Goal: Transaction & Acquisition: Purchase product/service

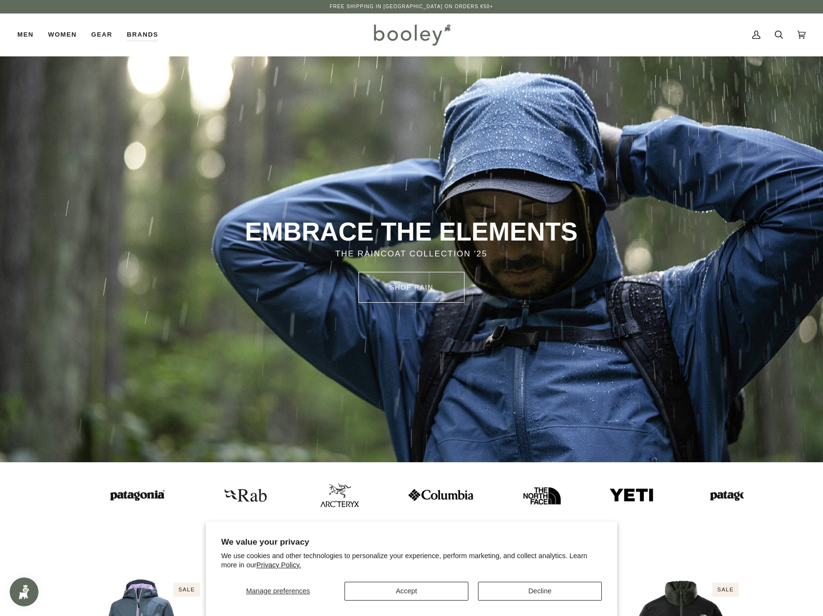
click at [780, 30] on icon at bounding box center [779, 34] width 8 height 14
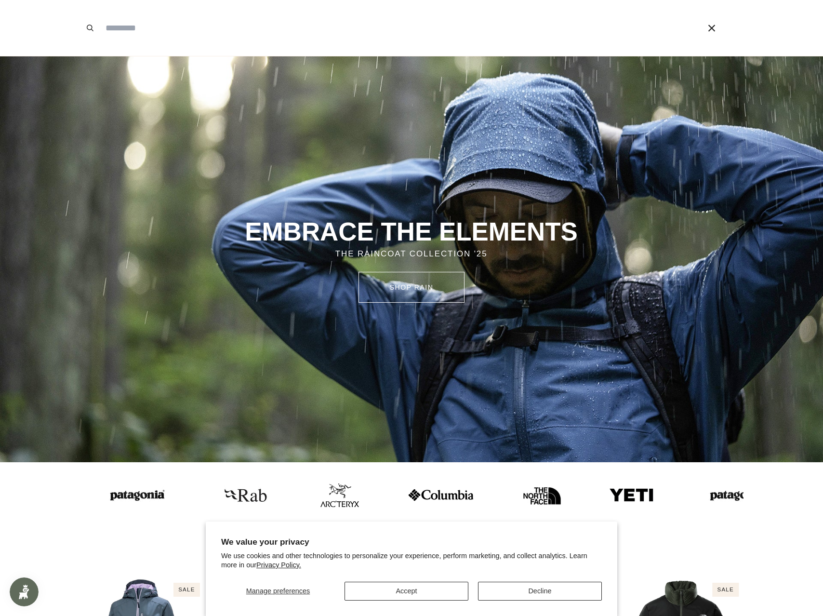
click at [272, 35] on input "Search our store" at bounding box center [389, 28] width 576 height 56
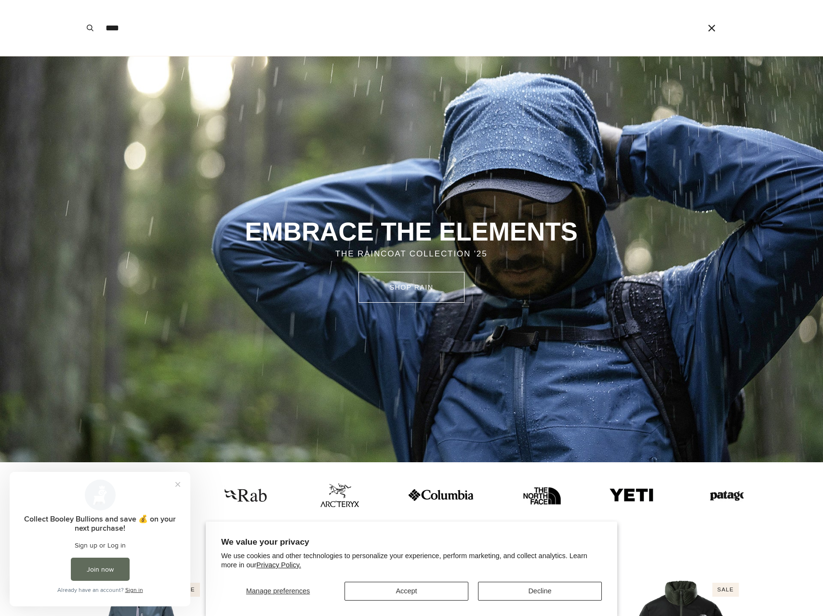
type input "****"
click at [79, 0] on button "Search" at bounding box center [89, 28] width 21 height 56
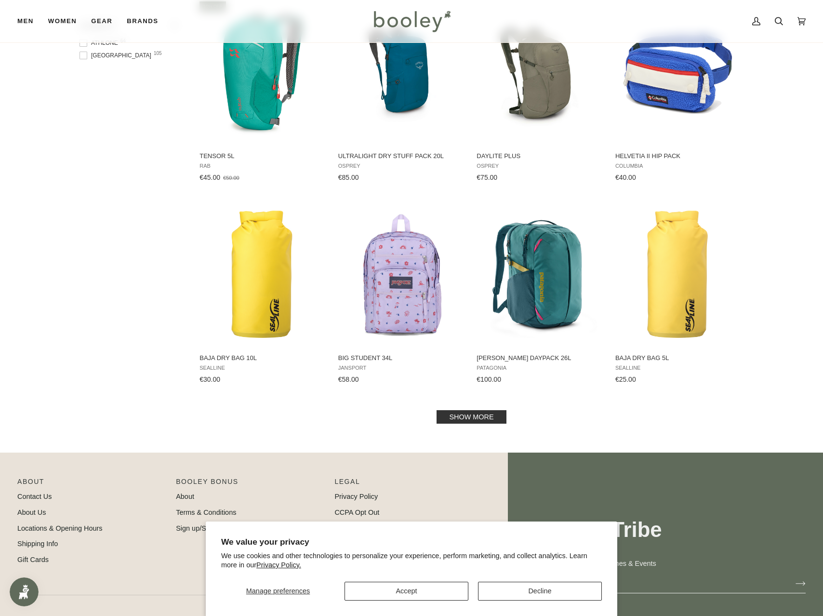
scroll to position [868, 0]
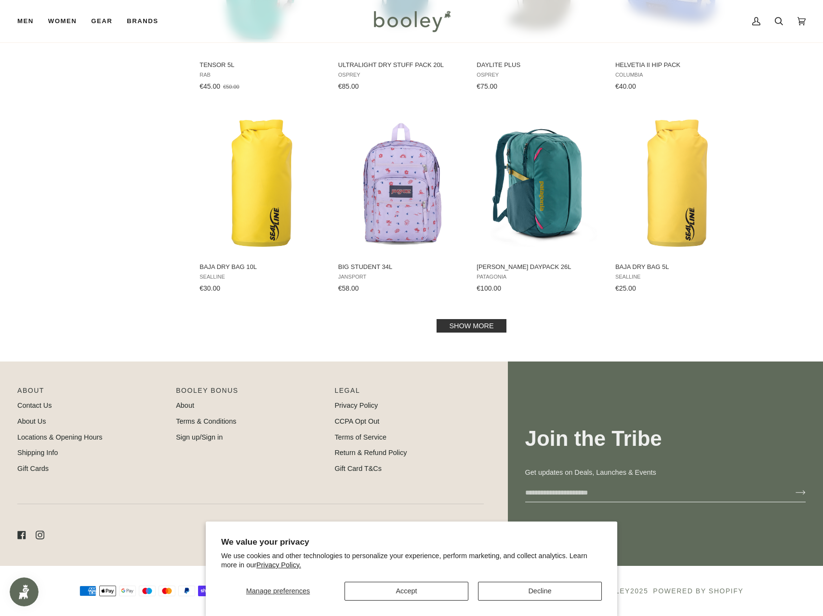
click at [469, 326] on link "Show more" at bounding box center [470, 325] width 69 height 13
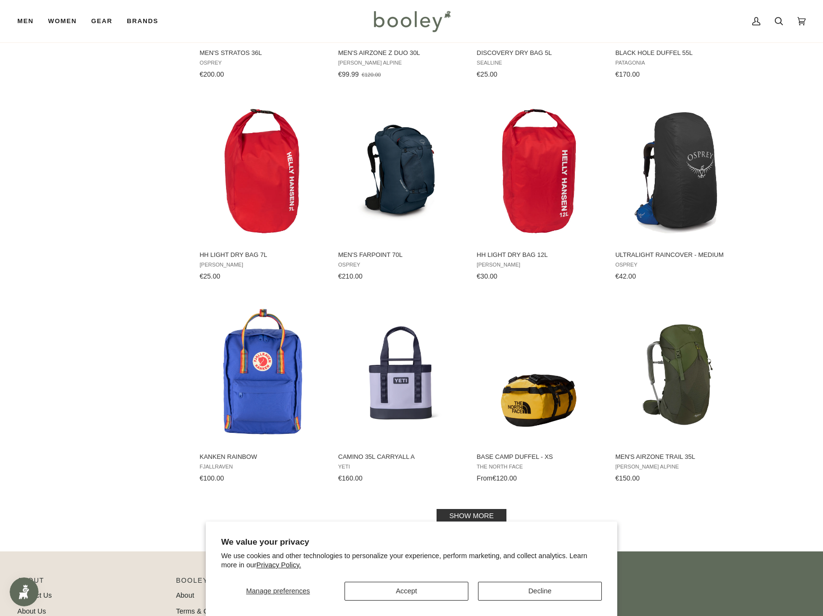
scroll to position [1764, 0]
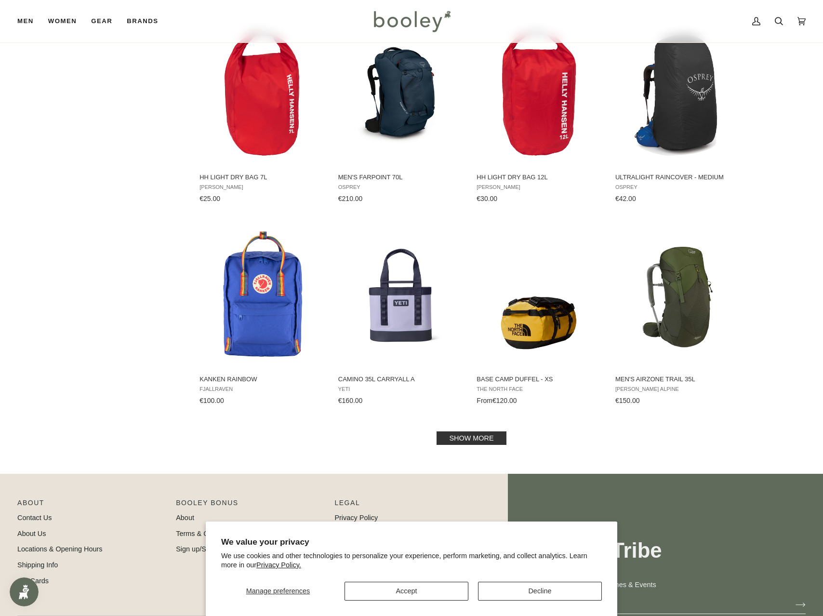
drag, startPoint x: 482, startPoint y: 441, endPoint x: 502, endPoint y: 426, distance: 25.3
click at [482, 441] on link "Show more" at bounding box center [470, 437] width 69 height 13
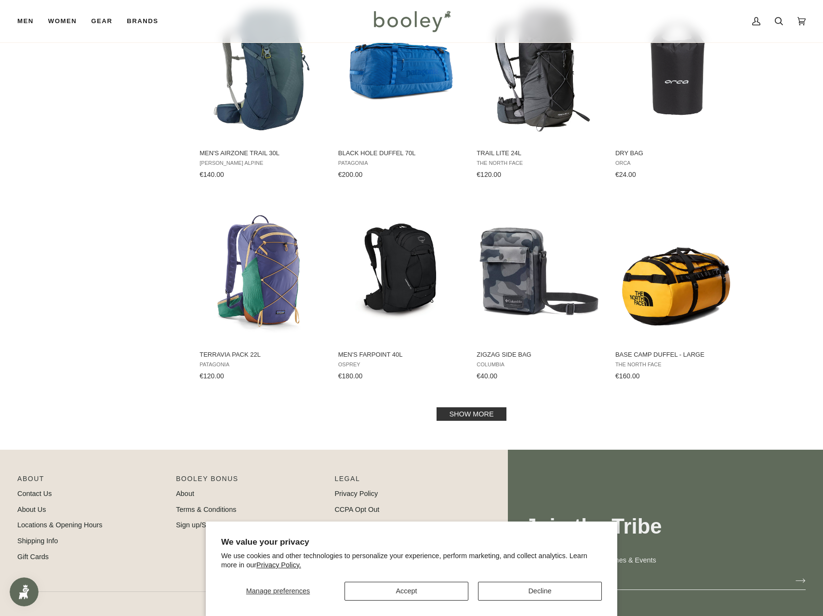
scroll to position [2827, 0]
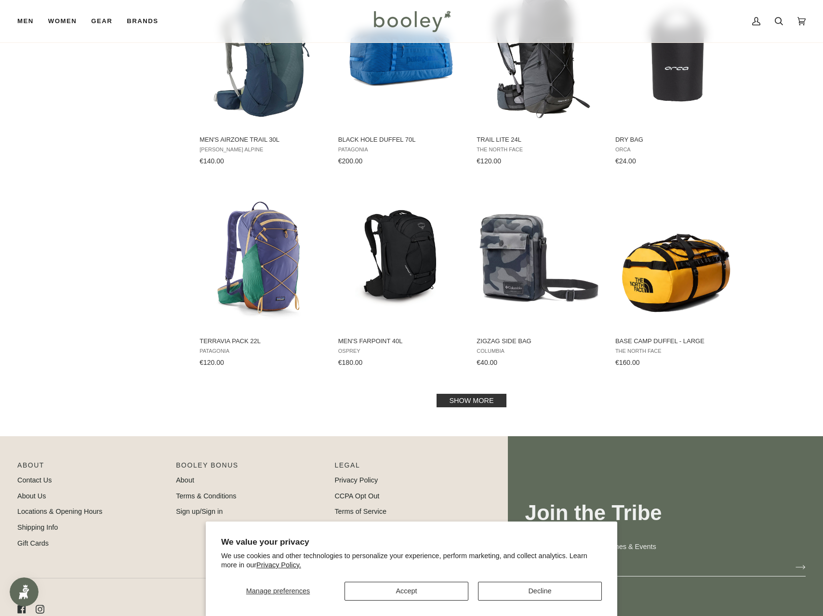
click at [478, 394] on link "Show more" at bounding box center [470, 400] width 69 height 13
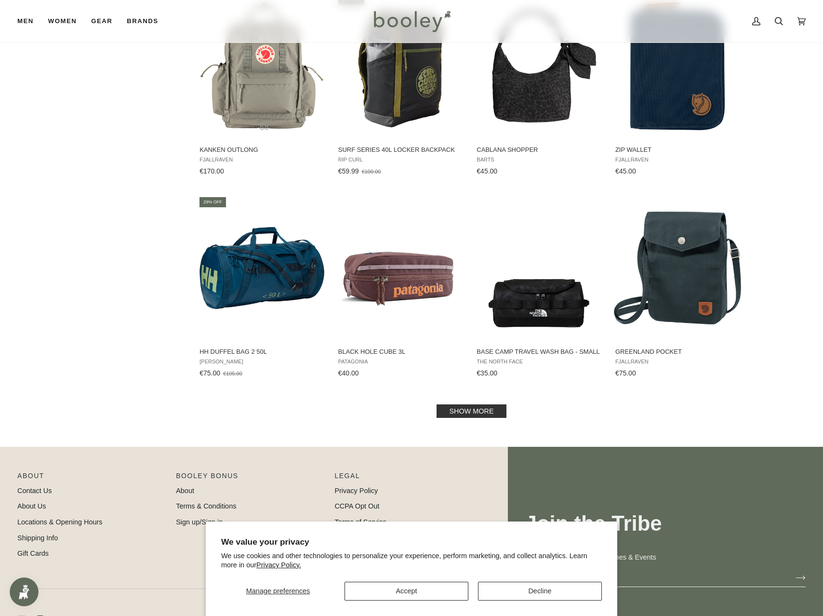
scroll to position [3826, 0]
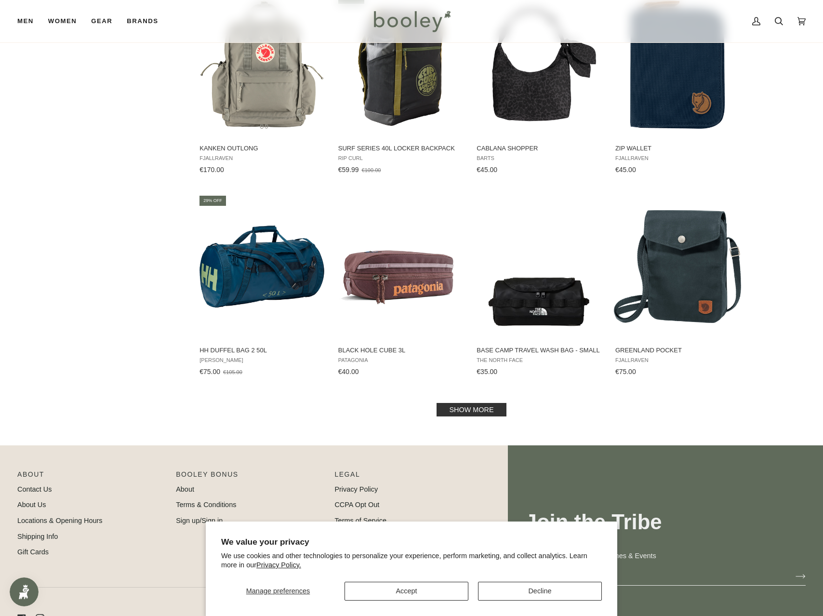
click at [500, 403] on link "Show more" at bounding box center [470, 409] width 69 height 13
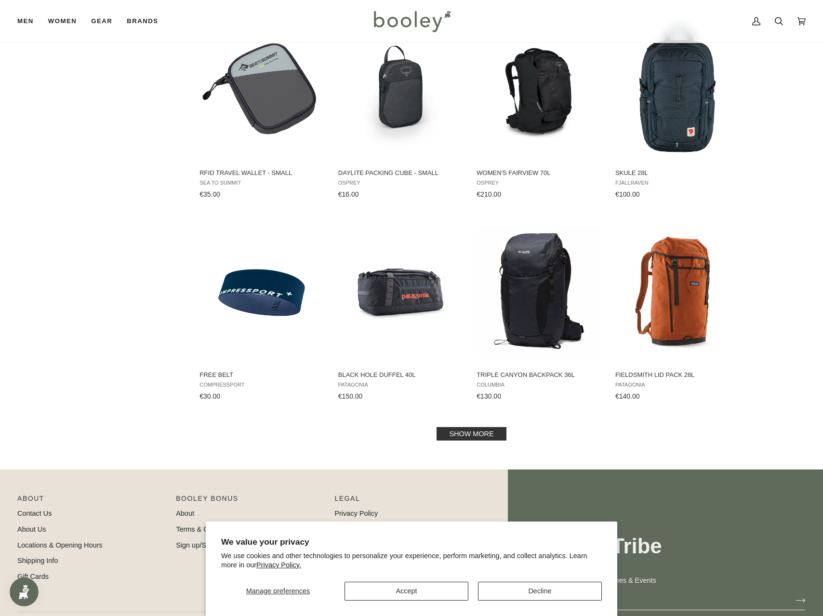
scroll to position [4849, 0]
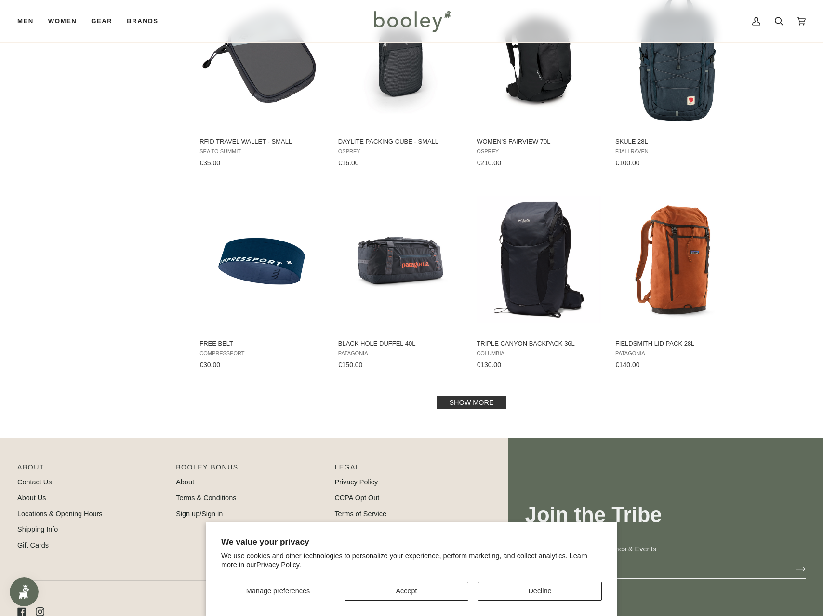
click at [455, 395] on link "Show more" at bounding box center [470, 401] width 69 height 13
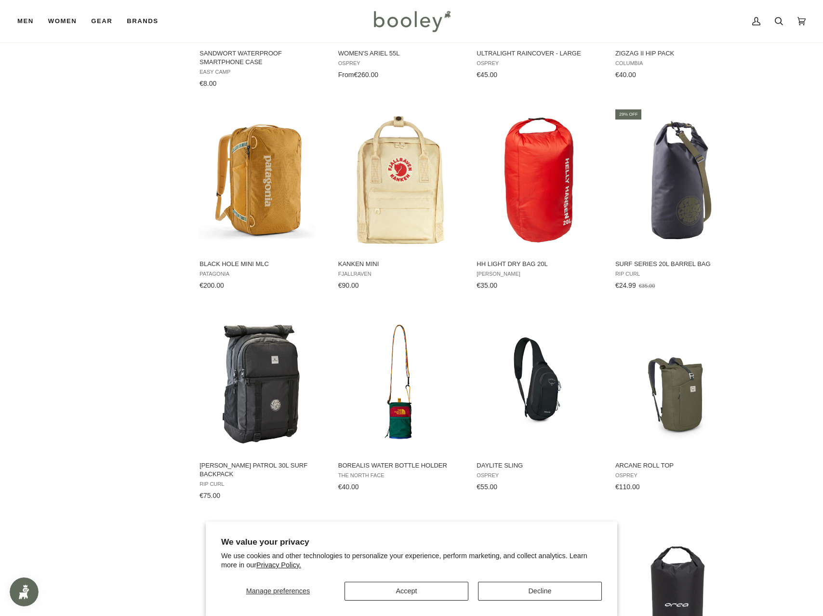
scroll to position [2272, 0]
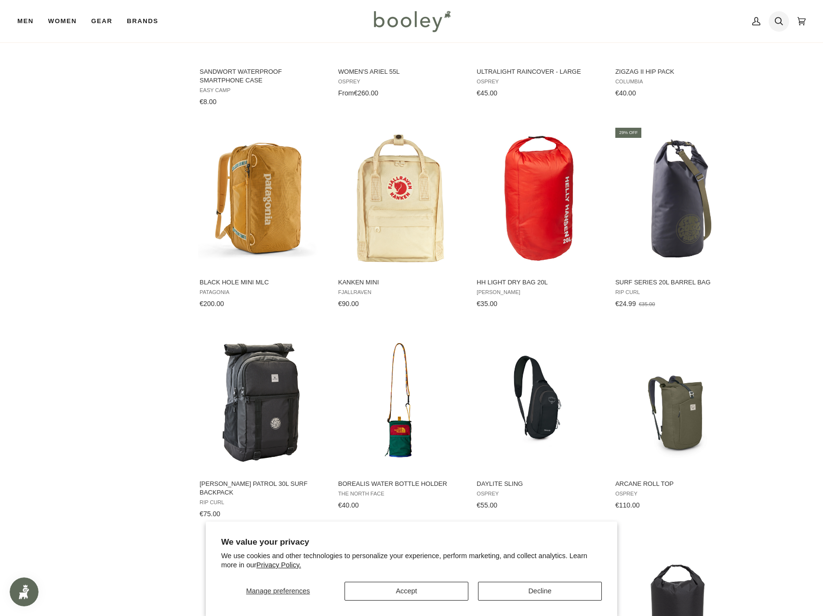
click at [775, 26] on icon at bounding box center [779, 21] width 8 height 14
click at [564, 37] on input "Search our store" at bounding box center [389, 28] width 576 height 56
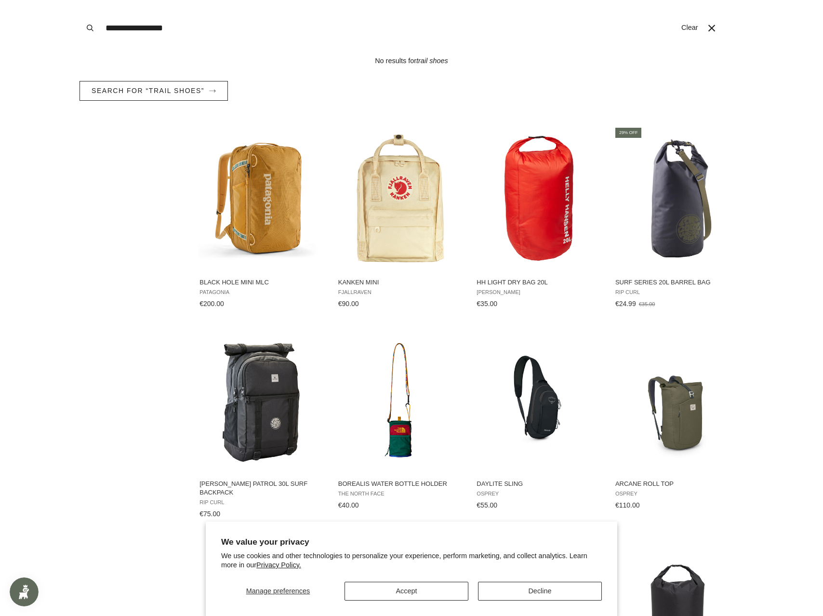
type input "**********"
click at [79, 0] on button "Search" at bounding box center [89, 28] width 21 height 56
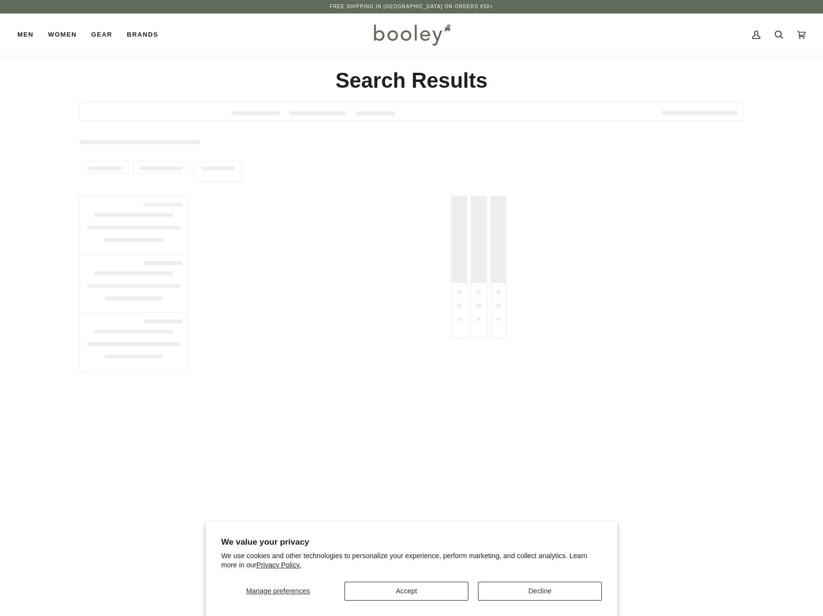
type input "**********"
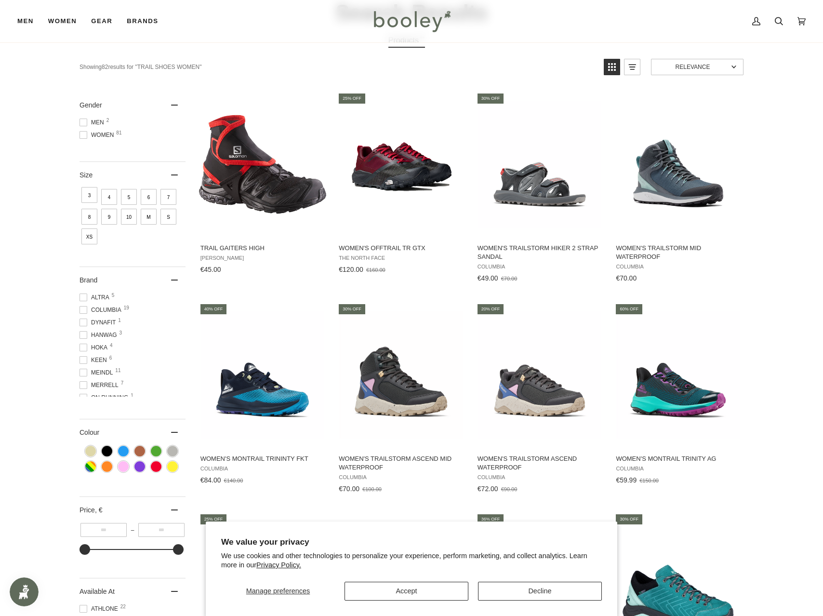
scroll to position [72, 0]
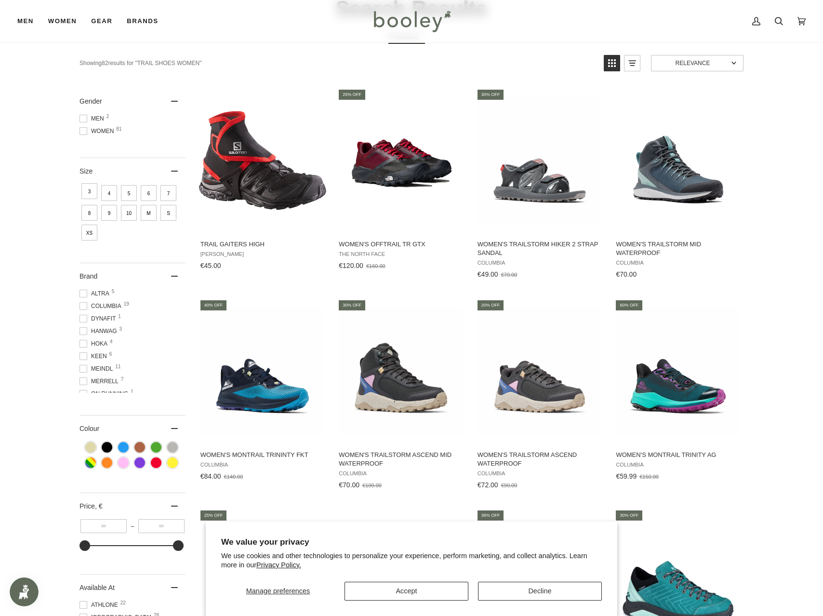
click at [108, 129] on span "Women 81" at bounding box center [97, 131] width 37 height 9
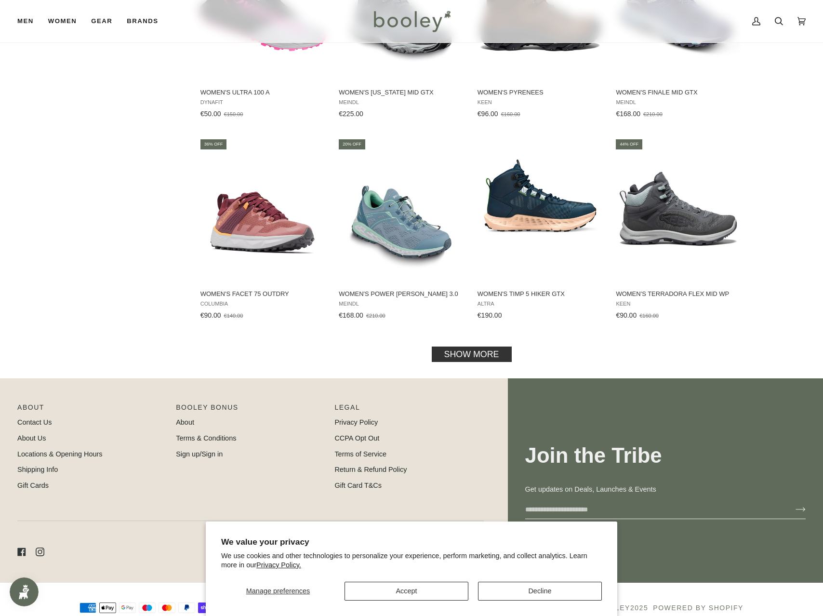
scroll to position [863, 0]
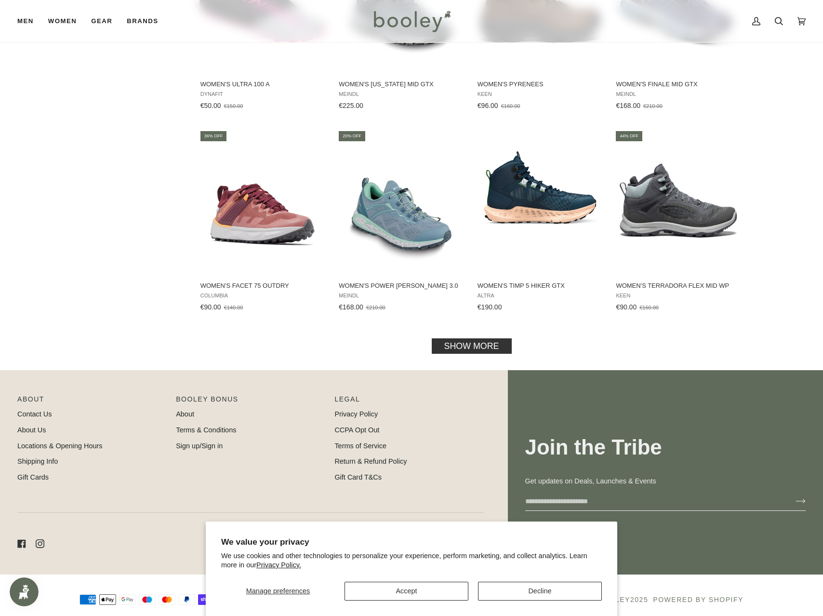
click at [493, 338] on link "Show more" at bounding box center [472, 345] width 80 height 15
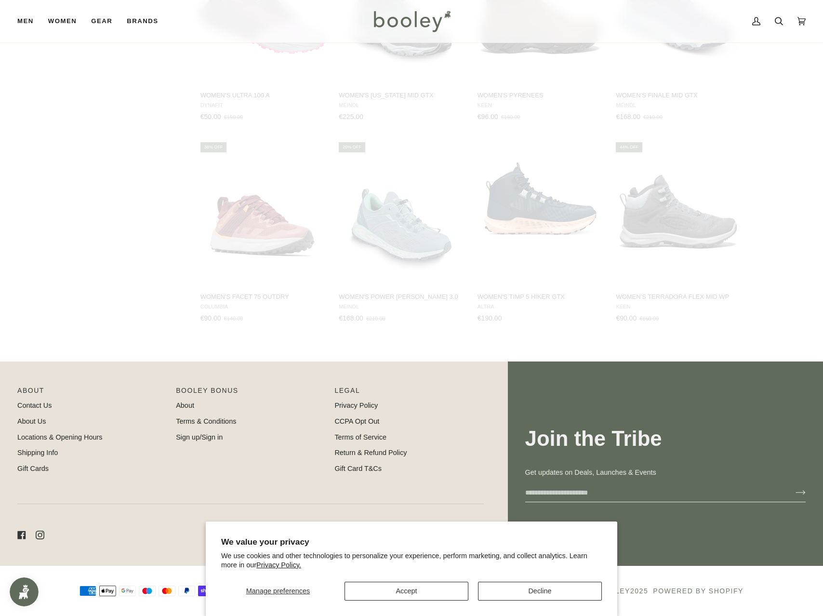
scroll to position [843, 0]
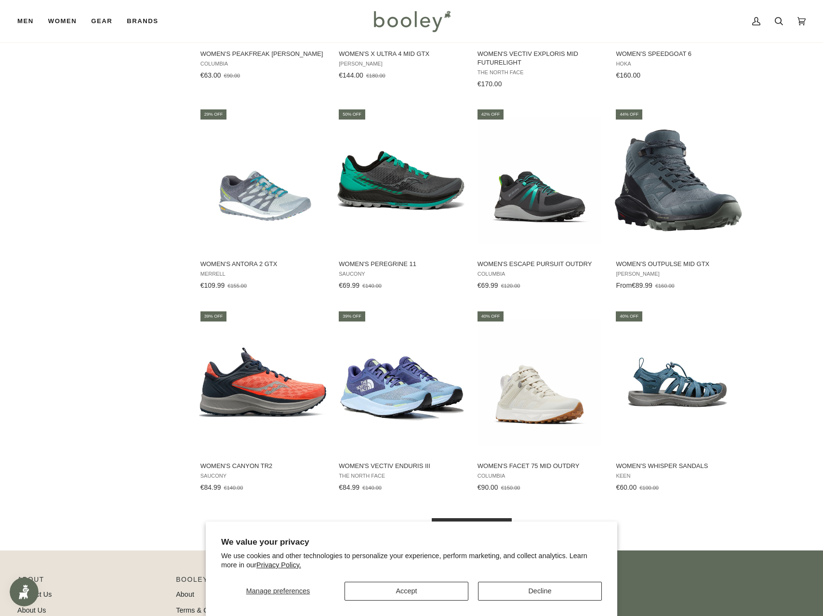
scroll to position [1795, 0]
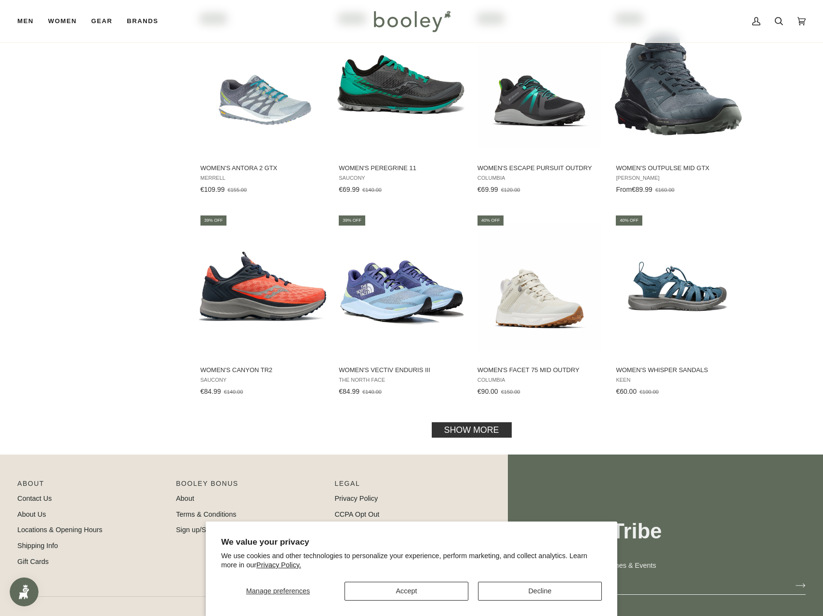
click at [491, 422] on link "Show more" at bounding box center [472, 429] width 80 height 15
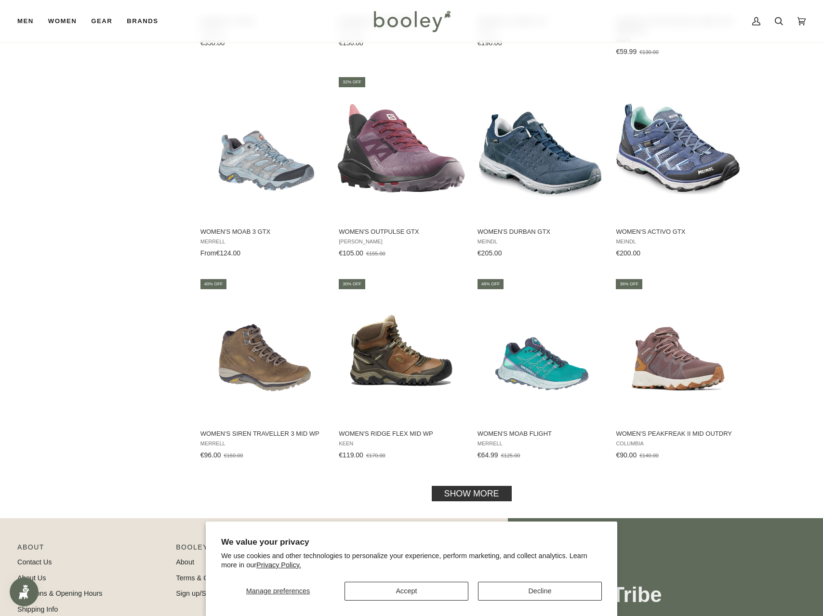
scroll to position [2783, 0]
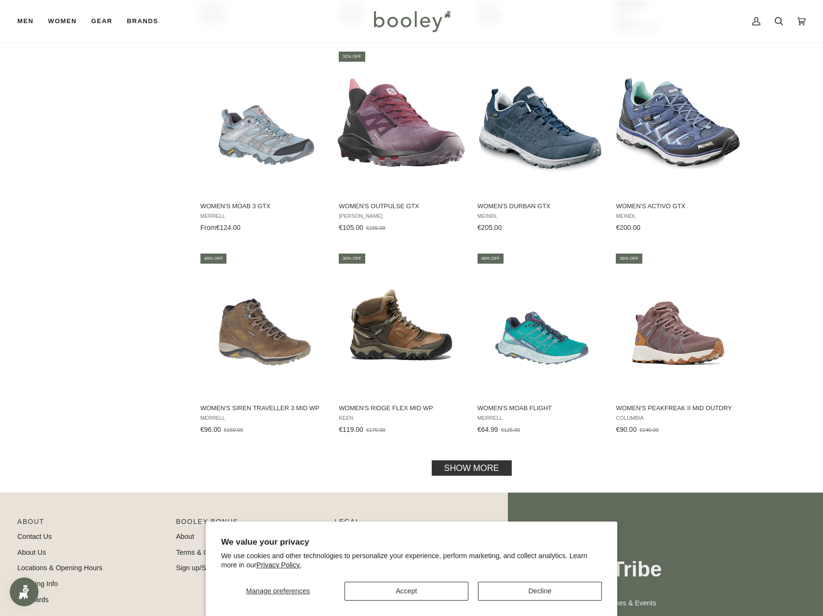
click at [497, 462] on link "Show more" at bounding box center [472, 467] width 80 height 15
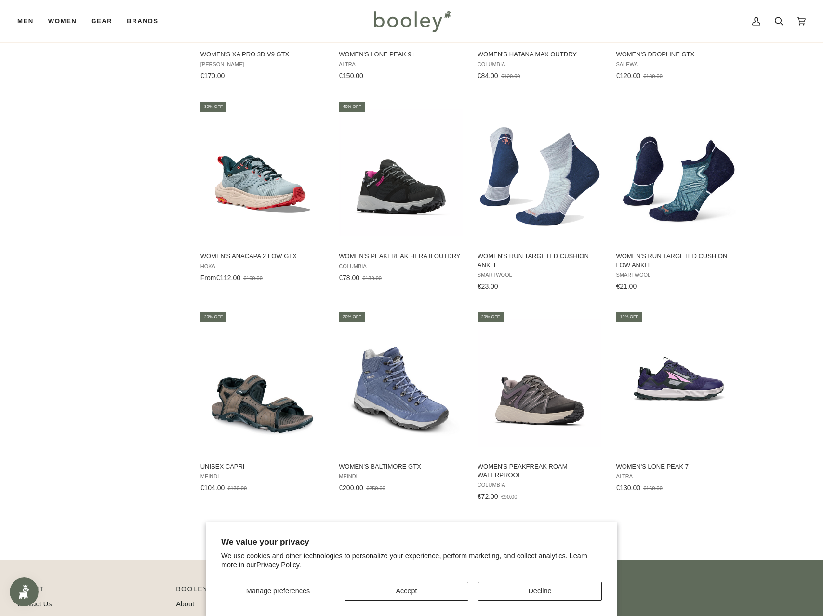
scroll to position [3823, 0]
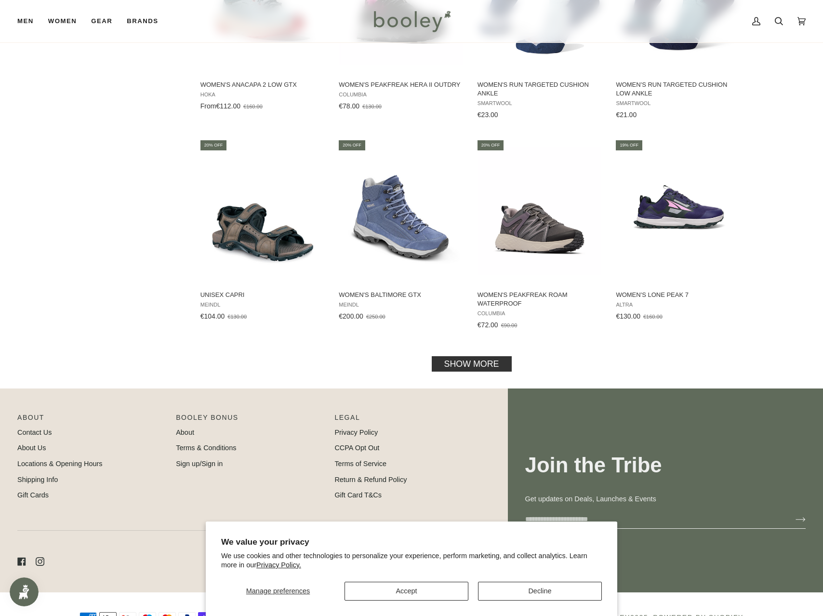
click at [489, 356] on link "Show more" at bounding box center [472, 363] width 80 height 15
